Goal: Task Accomplishment & Management: Complete application form

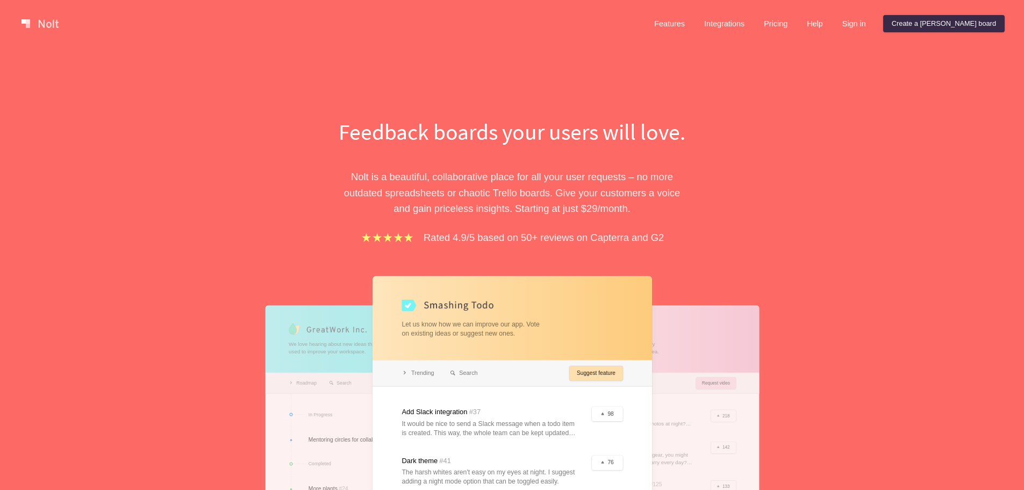
click at [969, 29] on link "Create a [PERSON_NAME] board" at bounding box center [945, 23] width 122 height 17
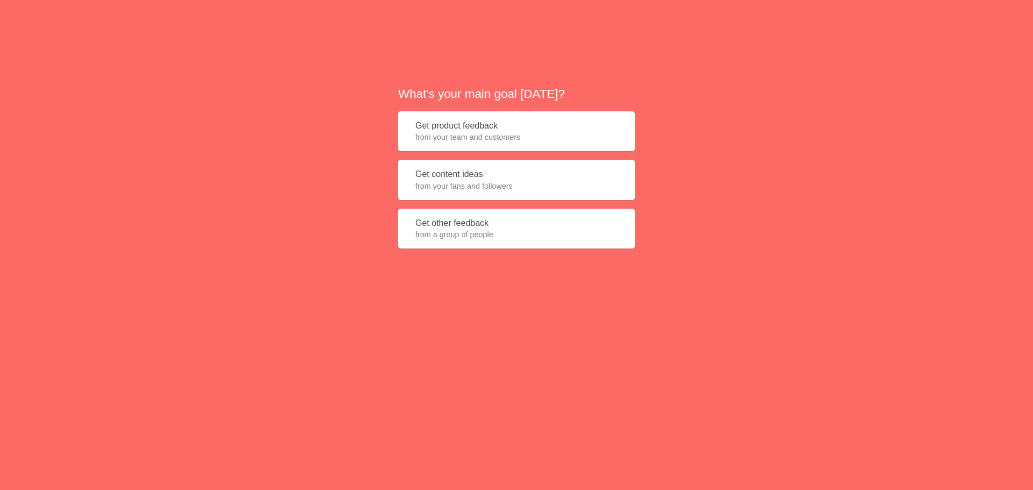
click at [503, 134] on span "from your team and customers" at bounding box center [516, 137] width 202 height 11
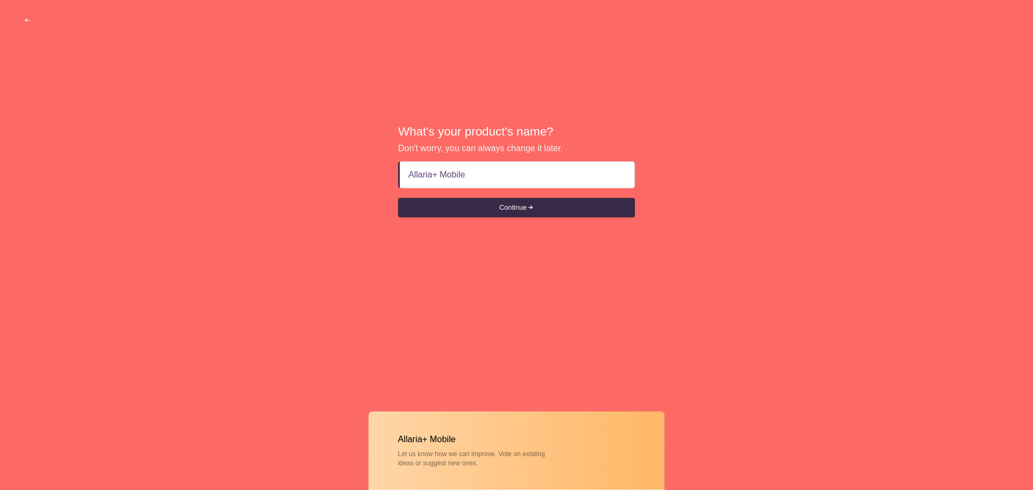
type input "Allaria+ Mobile"
click at [550, 197] on form "Allaria+ Mobile Continue" at bounding box center [516, 189] width 237 height 56
click at [550, 207] on button "Continue" at bounding box center [516, 207] width 237 height 19
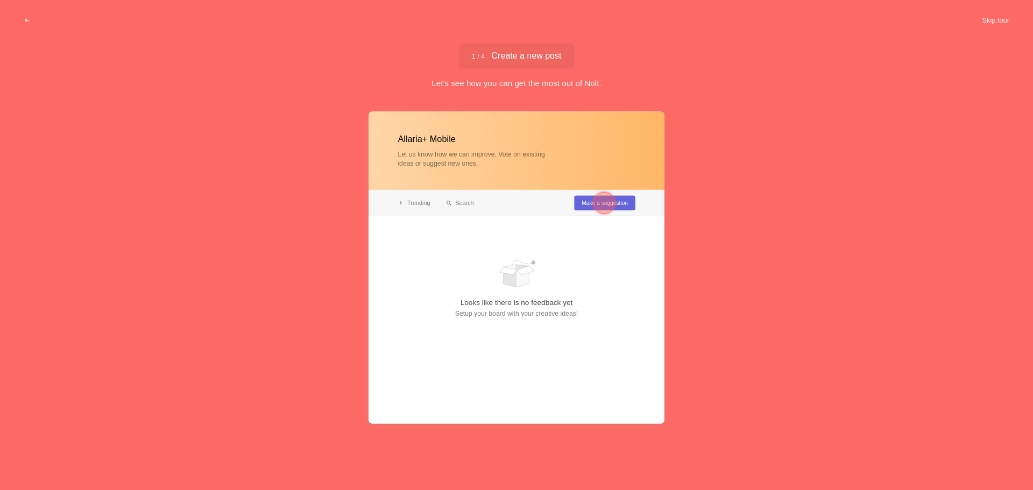
click at [607, 201] on div at bounding box center [604, 203] width 22 height 22
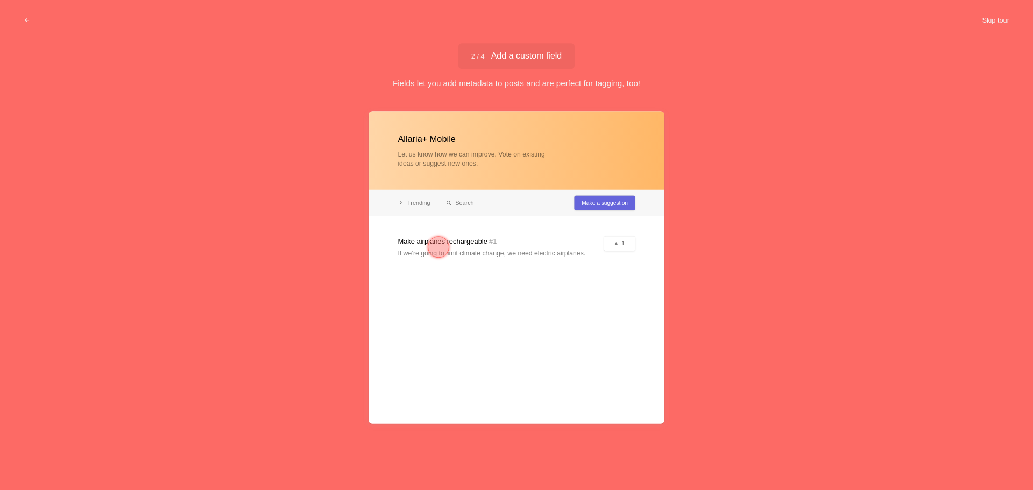
click at [810, 343] on div "Allaria+ Mobile Let us know how we can improve. Vote on existing ideas or sugge…" at bounding box center [516, 295] width 1033 height 378
click at [464, 244] on div at bounding box center [516, 267] width 296 height 312
click at [422, 257] on div at bounding box center [438, 246] width 39 height 39
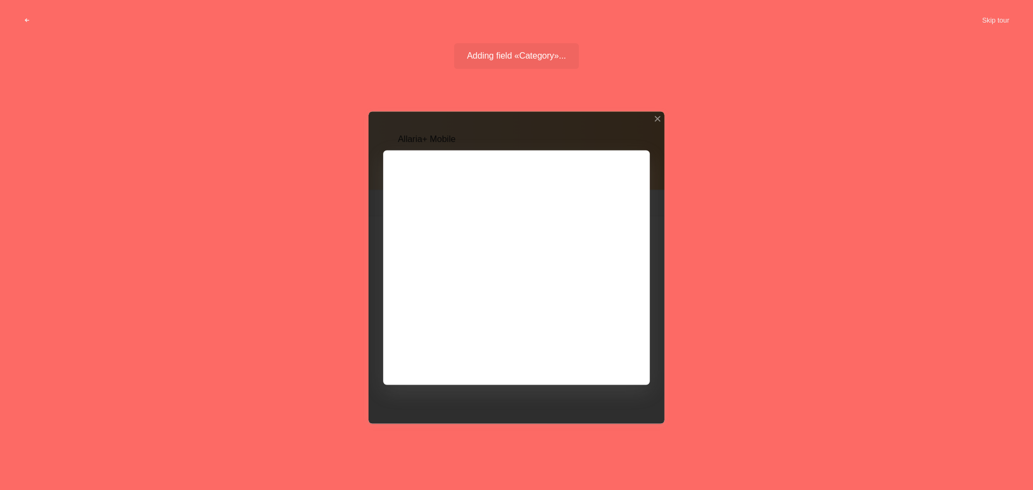
click at [736, 204] on div "Allaria+ Mobile Let us know how we can improve. Vote on existing ideas or sugge…" at bounding box center [516, 295] width 1033 height 378
click at [636, 240] on div at bounding box center [516, 267] width 296 height 312
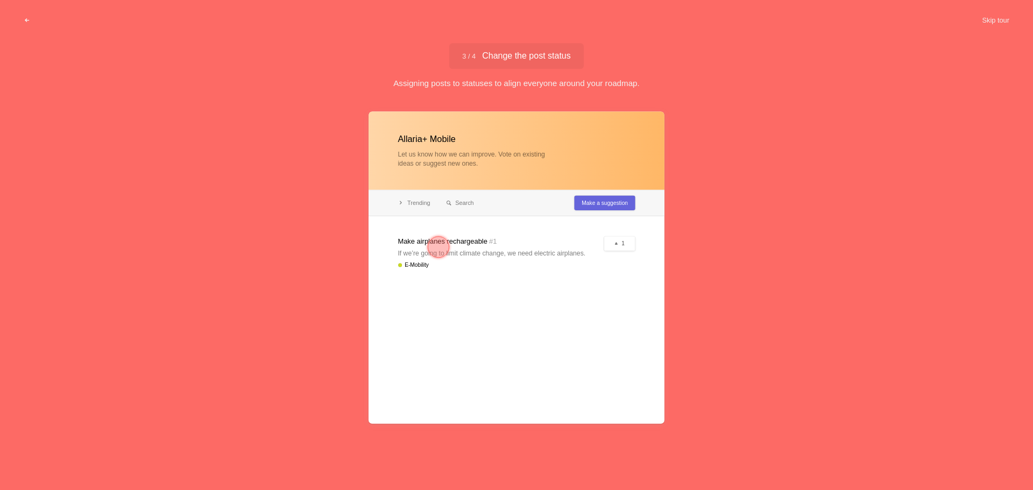
click at [769, 248] on div "Allaria+ Mobile Let us know how we can improve. Vote on existing ideas or sugge…" at bounding box center [516, 295] width 1033 height 378
click at [437, 239] on div at bounding box center [439, 247] width 22 height 22
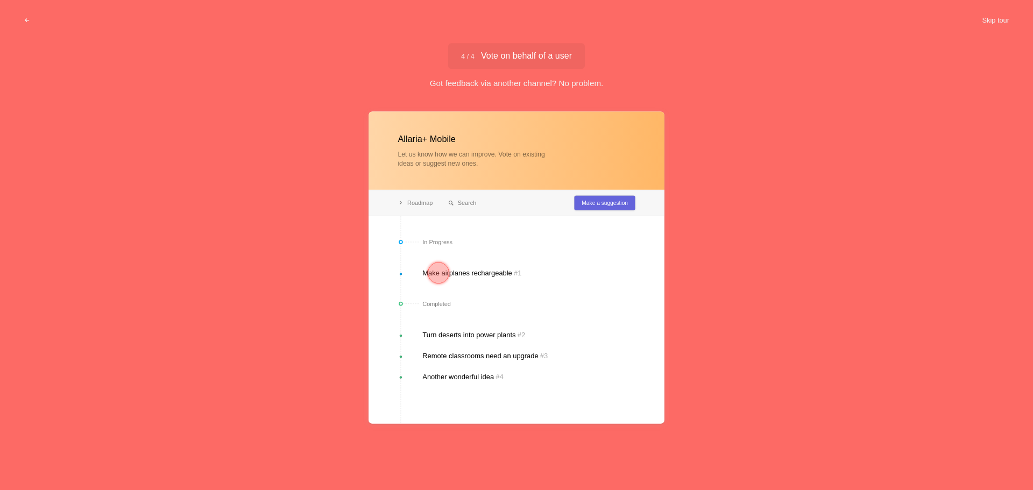
click at [436, 277] on div at bounding box center [439, 273] width 22 height 22
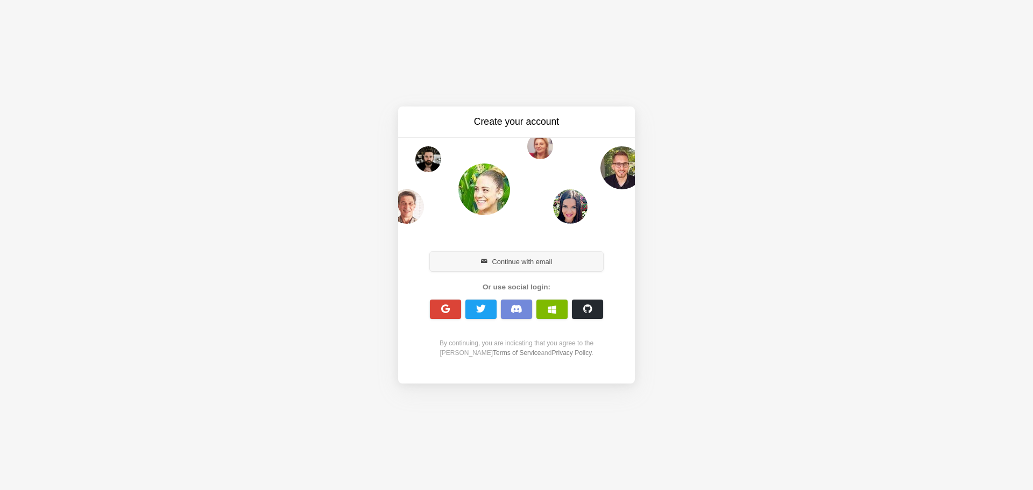
click at [535, 263] on button "Continue with email" at bounding box center [516, 261] width 173 height 19
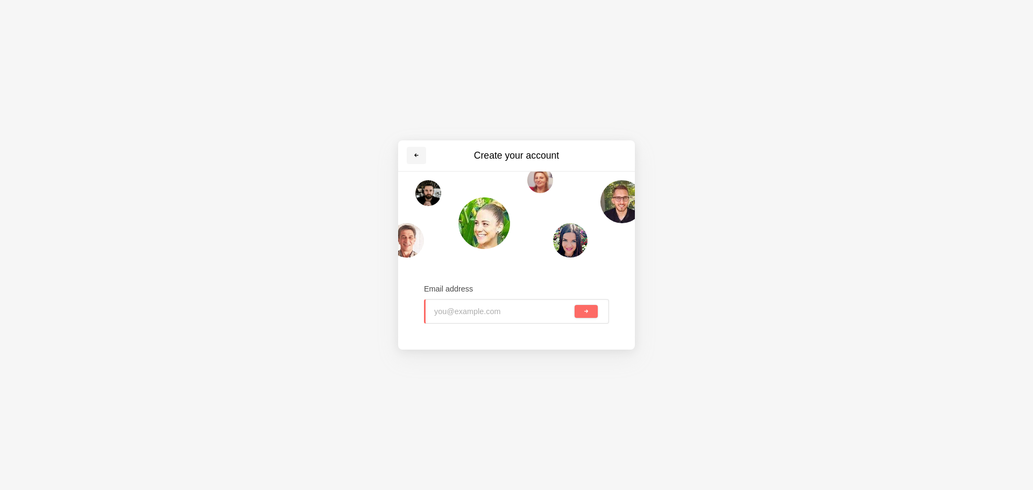
click at [415, 162] on link at bounding box center [416, 155] width 19 height 17
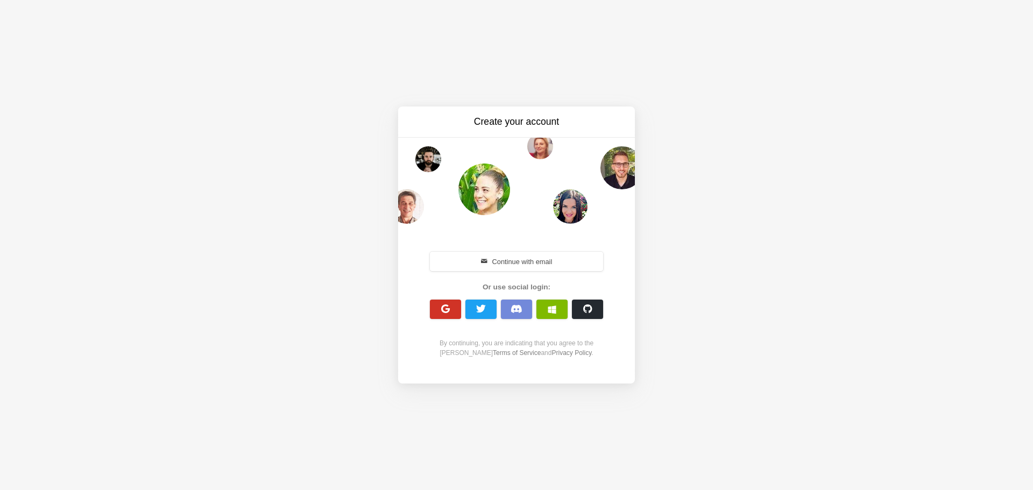
click at [452, 307] on button "button" at bounding box center [445, 309] width 31 height 19
